Goal: Navigation & Orientation: Find specific page/section

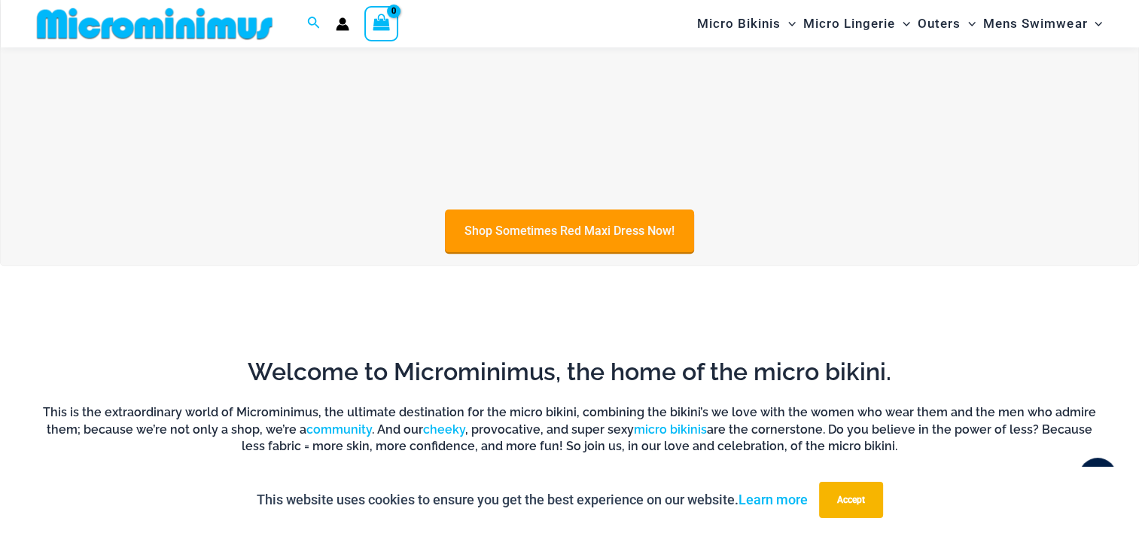
scroll to position [589, 0]
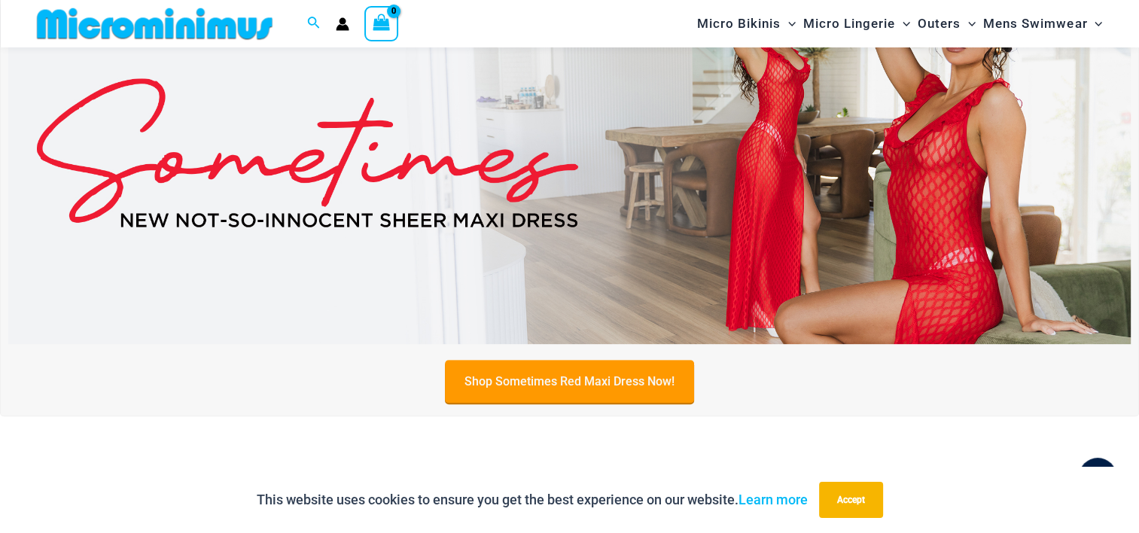
click at [568, 374] on link "Shop Sometimes Red Maxi Dress Now!" at bounding box center [569, 381] width 249 height 43
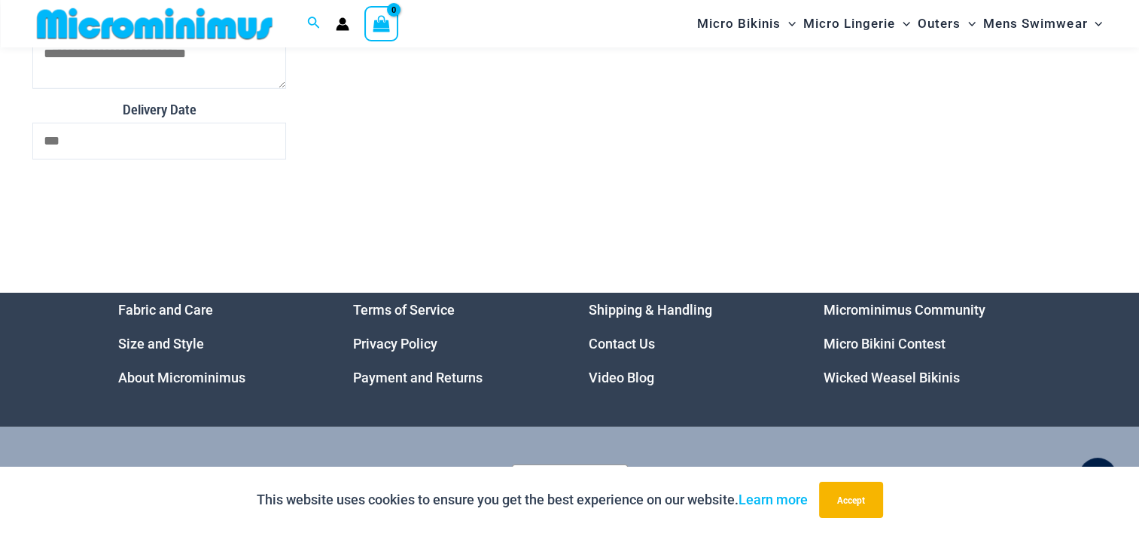
scroll to position [4682, 0]
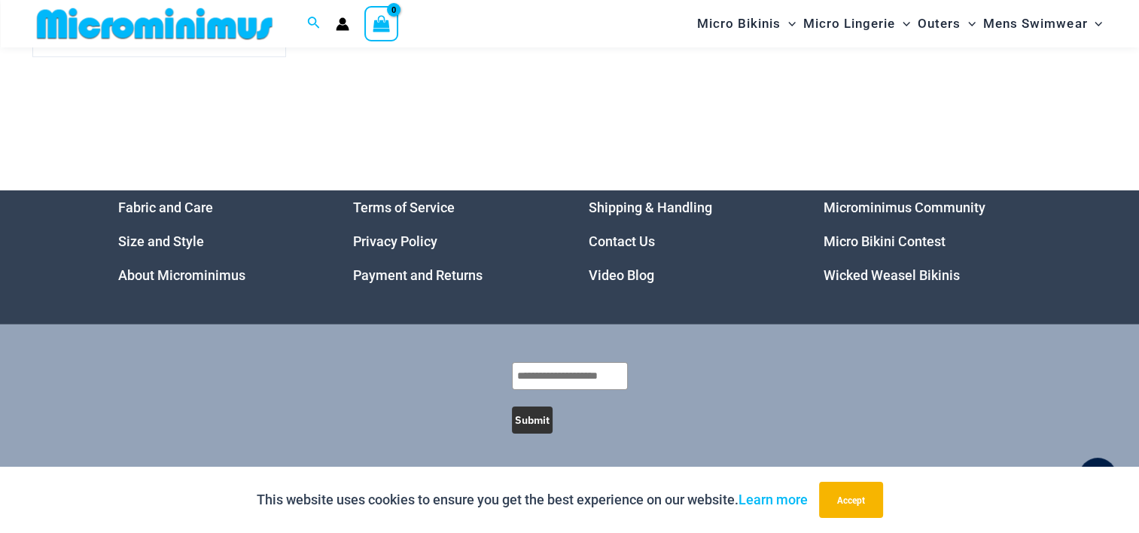
click at [627, 282] on link "Video Blog" at bounding box center [621, 275] width 65 height 16
